Goal: Information Seeking & Learning: Find specific fact

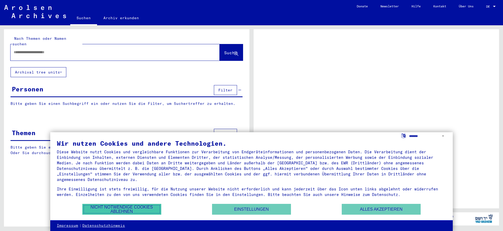
click at [141, 208] on button "Nicht notwendige Cookies ablehnen" at bounding box center [121, 209] width 79 height 11
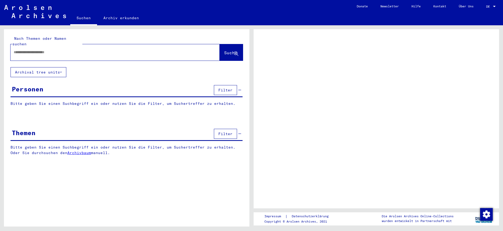
click at [57, 49] on input "text" at bounding box center [110, 52] width 193 height 6
type input "******"
click at [224, 50] on span "Suche" at bounding box center [230, 52] width 13 height 5
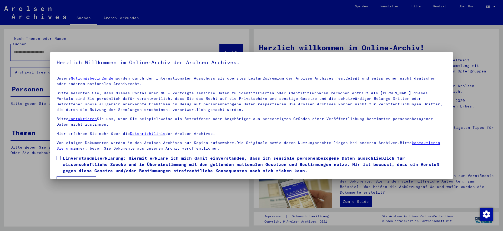
click at [59, 160] on span at bounding box center [59, 158] width 4 height 4
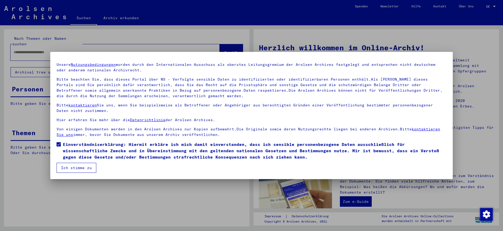
click at [84, 165] on button "Ich stimme zu" at bounding box center [77, 168] width 40 height 10
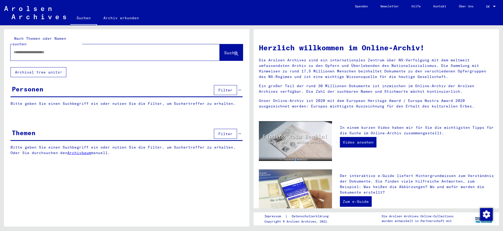
click at [125, 53] on div at bounding box center [115, 52] width 209 height 16
click at [122, 50] on div at bounding box center [107, 52] width 193 height 12
click at [26, 49] on input "text" at bounding box center [109, 52] width 190 height 6
type input "******"
click at [226, 50] on span "Suche" at bounding box center [230, 52] width 13 height 5
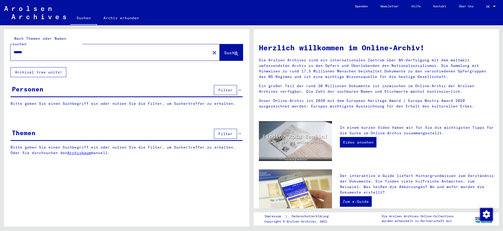
click at [226, 50] on span "Suche" at bounding box center [230, 52] width 13 height 5
